Goal: Task Accomplishment & Management: Manage account settings

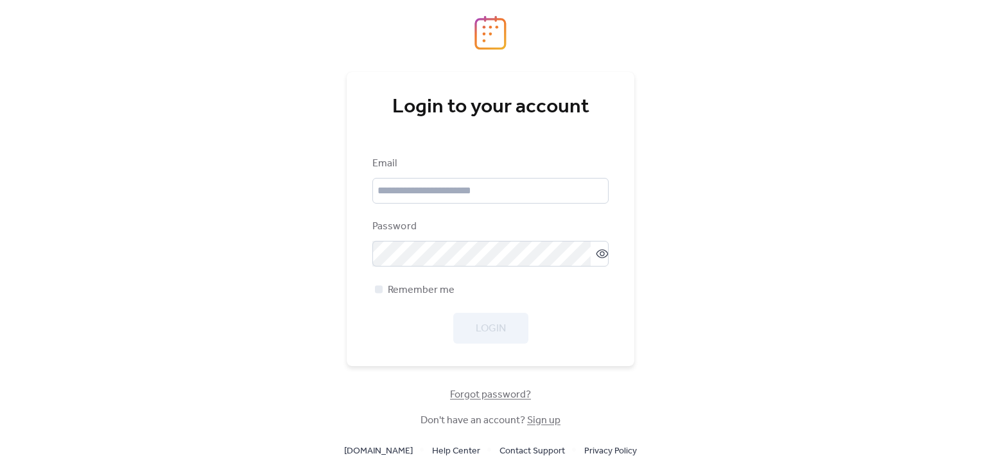
click at [533, 422] on link "Sign up" at bounding box center [543, 420] width 33 height 20
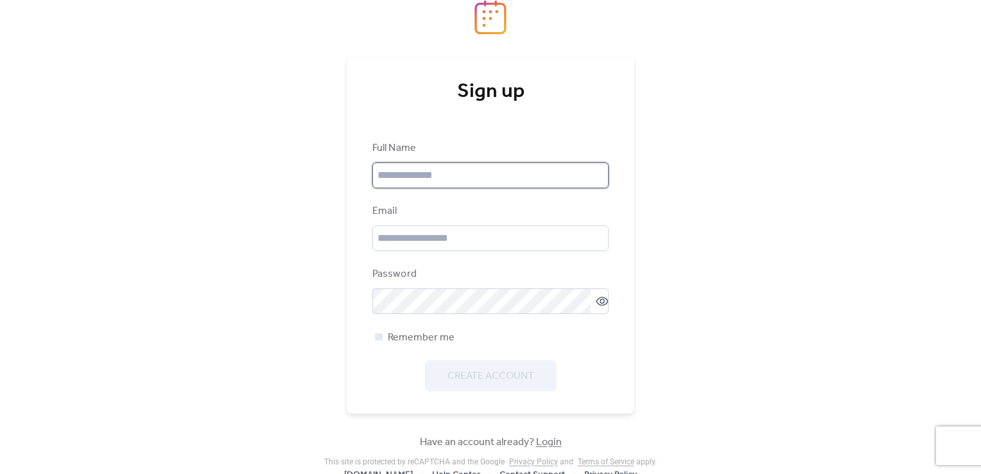
click at [444, 178] on input "text" at bounding box center [490, 175] width 236 height 26
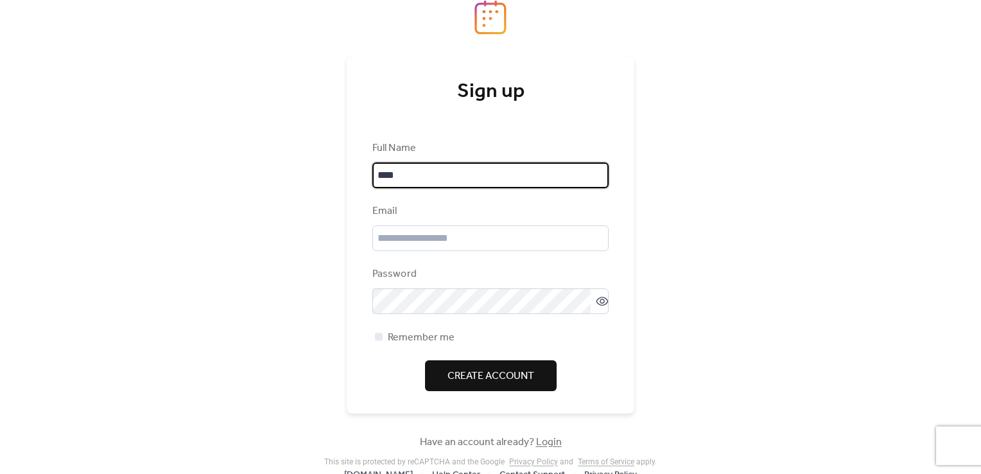
type input "**********"
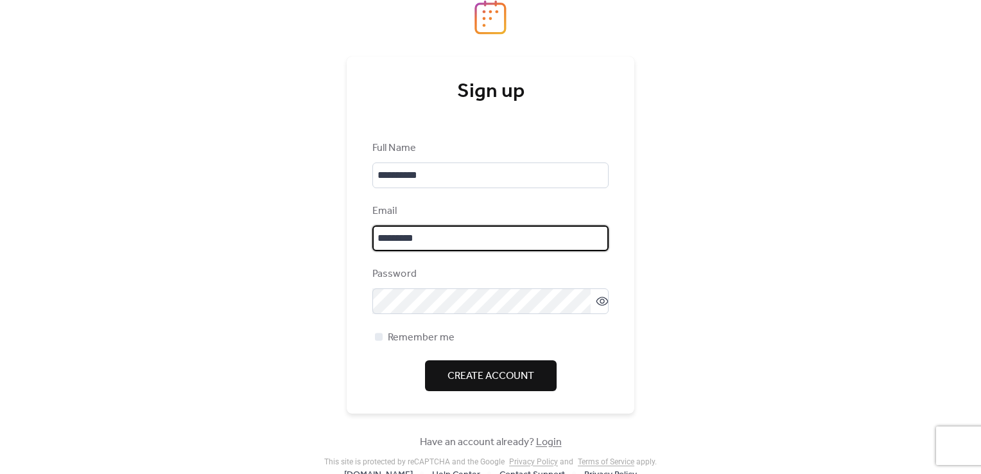
type input "**********"
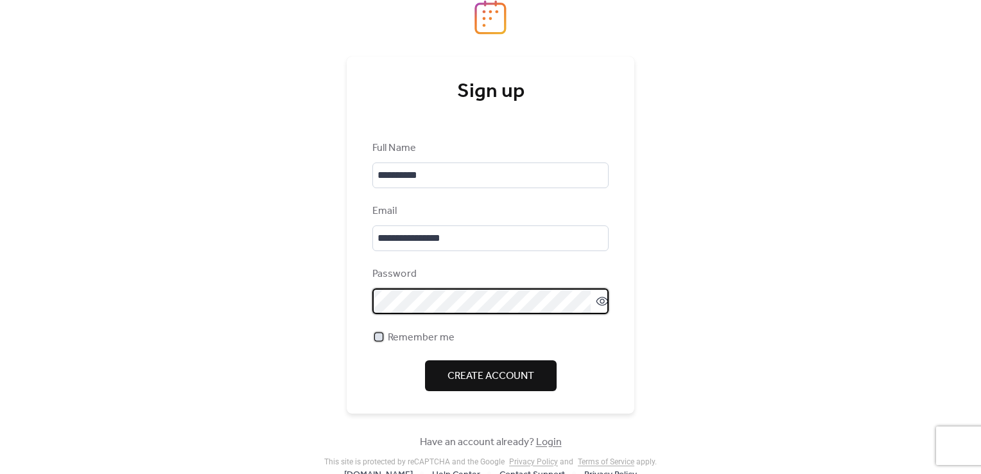
click at [377, 338] on div at bounding box center [379, 337] width 8 height 8
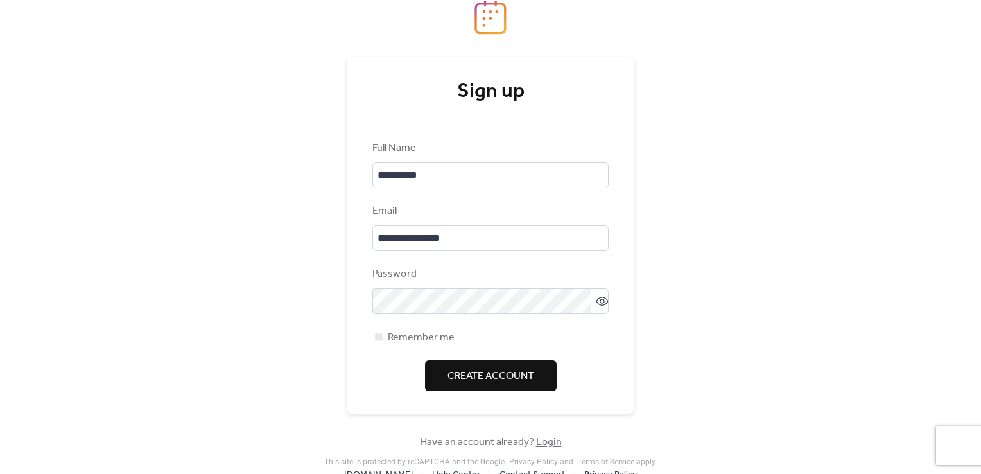
click at [456, 369] on span "Create Account" at bounding box center [490, 376] width 87 height 15
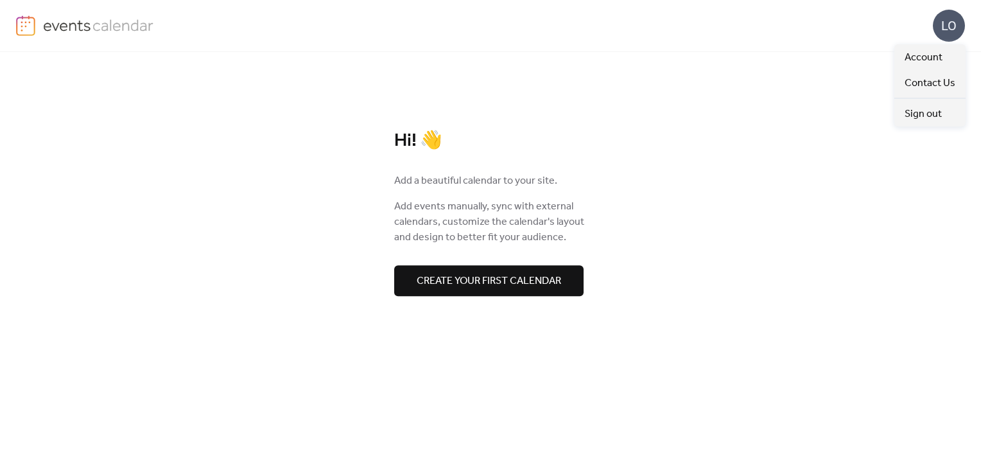
click at [940, 22] on div "LO" at bounding box center [949, 26] width 32 height 32
click at [930, 54] on span "Account" at bounding box center [924, 57] width 38 height 15
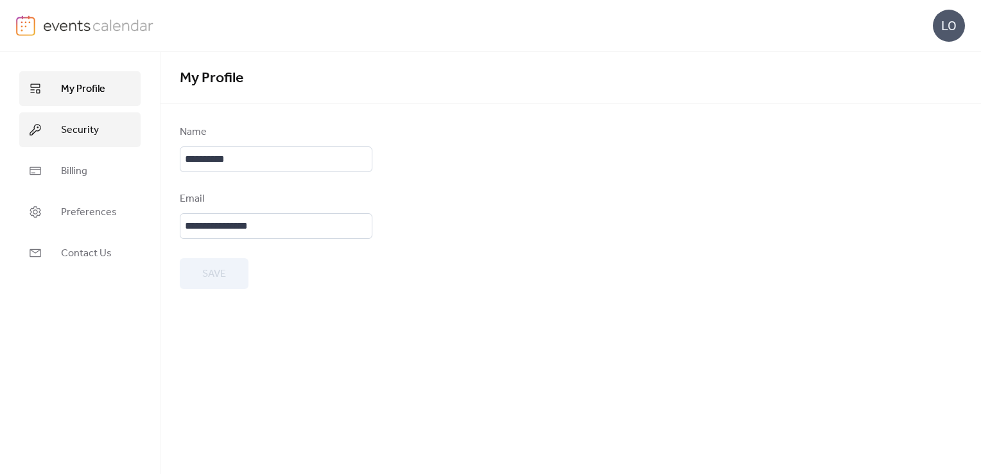
click at [85, 128] on span "Security" at bounding box center [80, 130] width 38 height 15
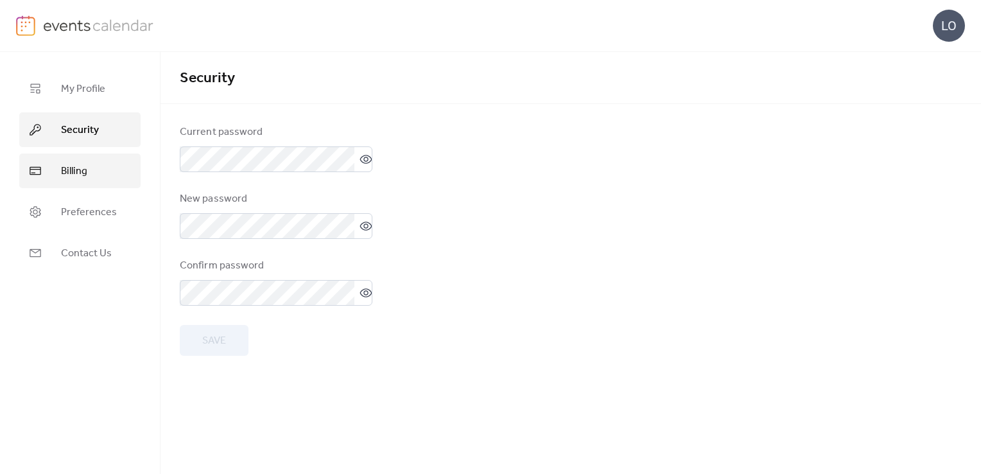
click at [78, 169] on span "Billing" at bounding box center [74, 171] width 26 height 15
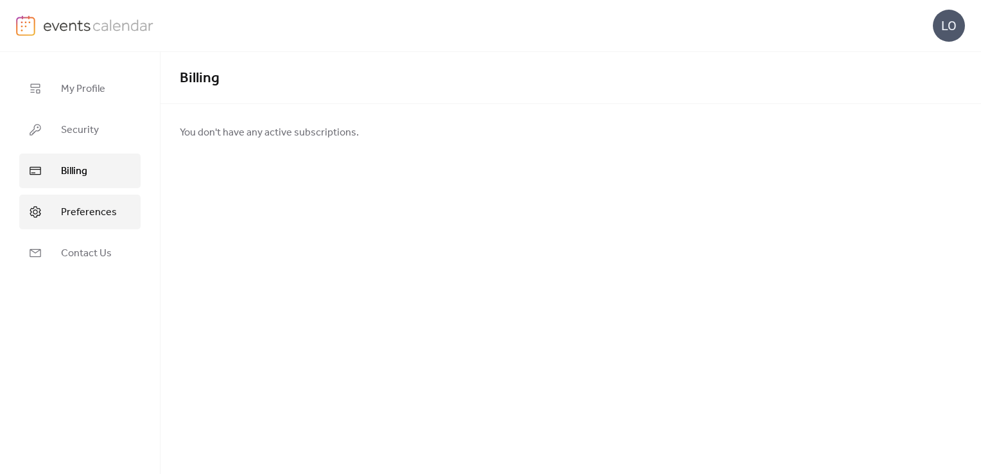
click at [87, 209] on span "Preferences" at bounding box center [89, 212] width 56 height 15
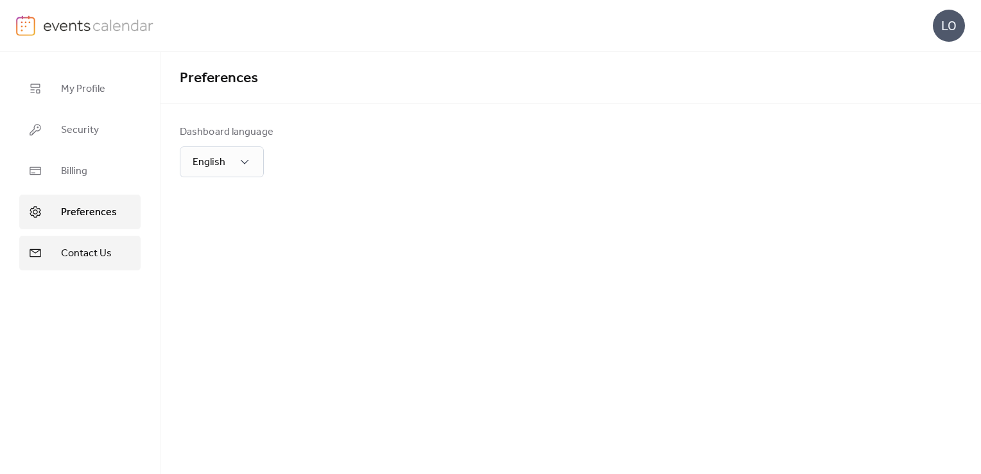
click at [87, 237] on link "Contact Us" at bounding box center [79, 253] width 121 height 35
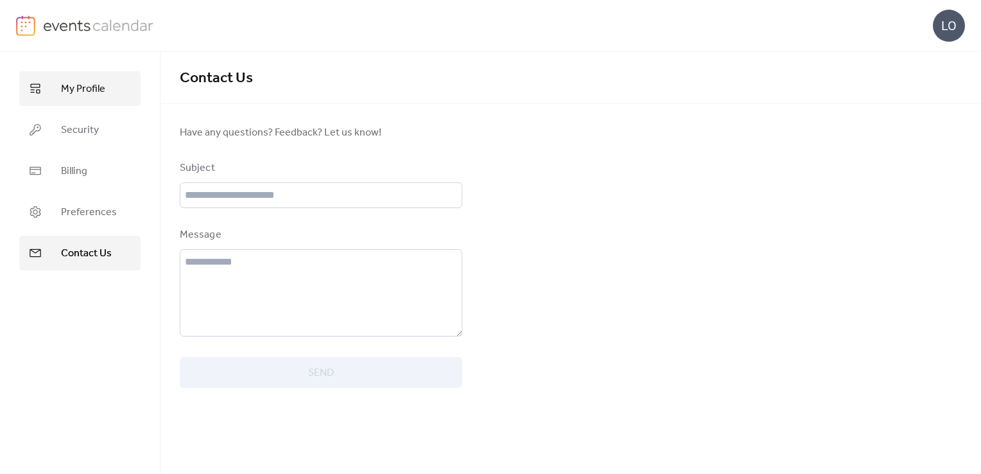
click at [97, 92] on span "My Profile" at bounding box center [83, 89] width 44 height 15
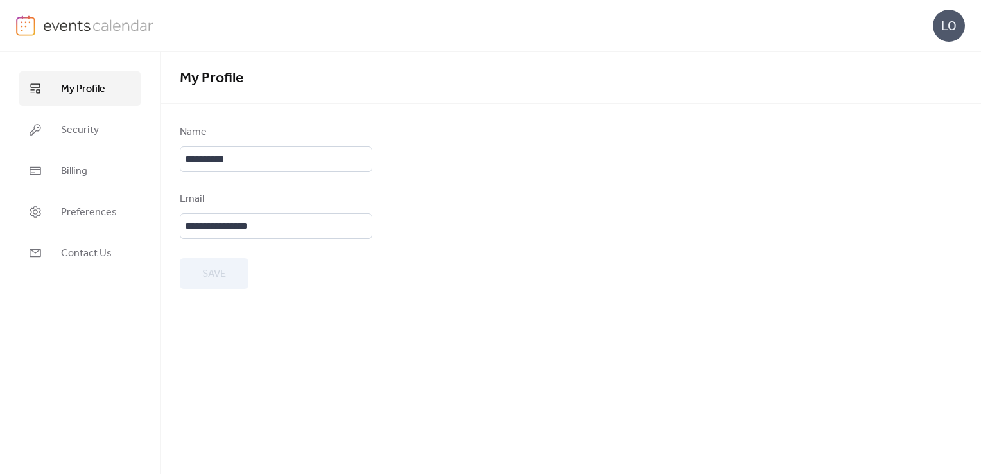
click at [78, 26] on img at bounding box center [98, 24] width 111 height 19
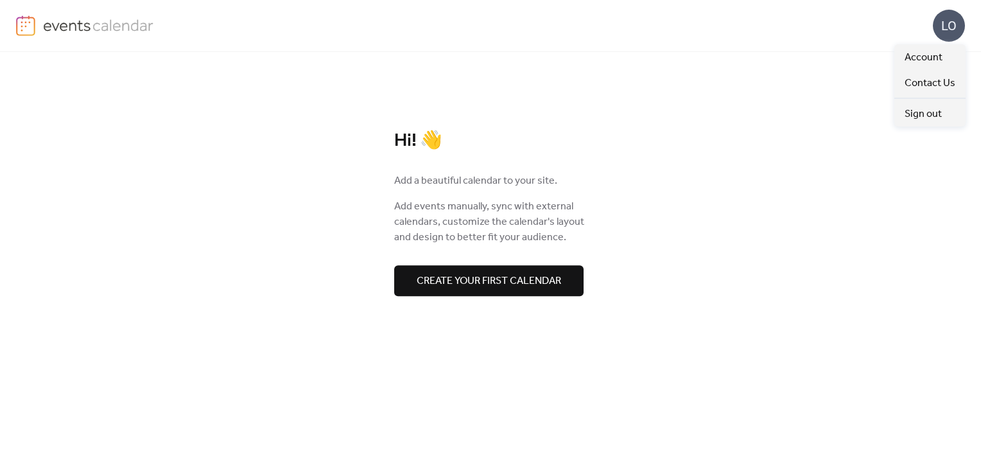
click at [948, 30] on div "LO" at bounding box center [949, 26] width 32 height 32
click at [935, 50] on span "Account" at bounding box center [924, 57] width 38 height 15
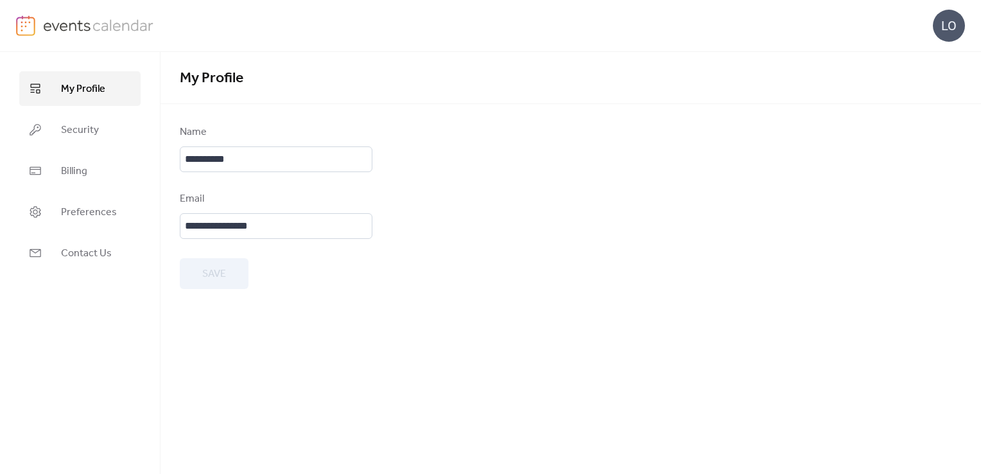
click at [950, 25] on div "LO" at bounding box center [949, 26] width 32 height 32
click at [935, 112] on span "Sign out" at bounding box center [923, 114] width 37 height 15
